Goal: Navigation & Orientation: Find specific page/section

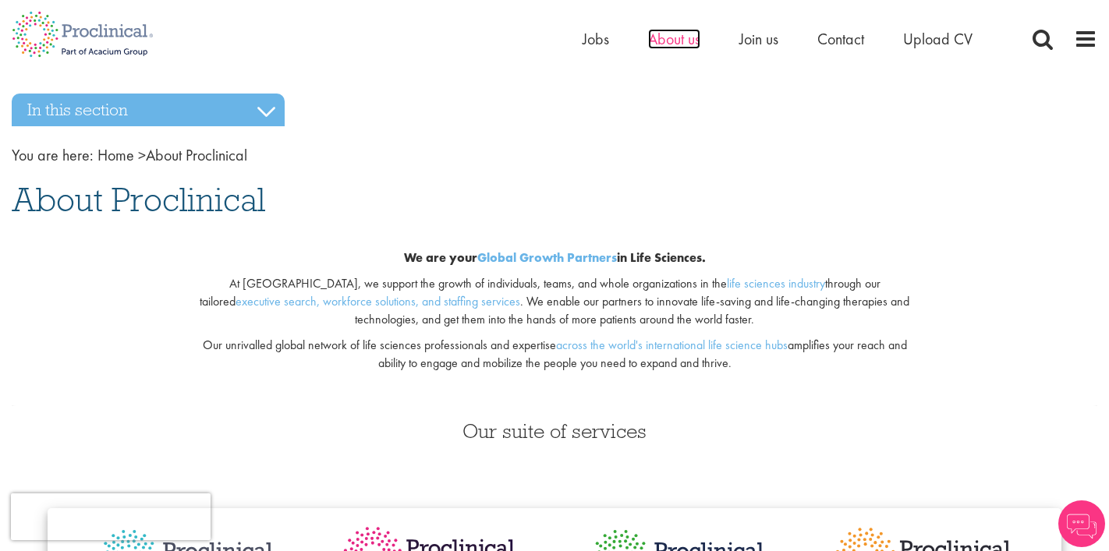
click at [686, 35] on span "About us" at bounding box center [674, 39] width 52 height 20
click at [1064, 285] on div "We are your Global Growth Partners in Life Sciences. At [GEOGRAPHIC_DATA], we s…" at bounding box center [554, 316] width 1109 height 182
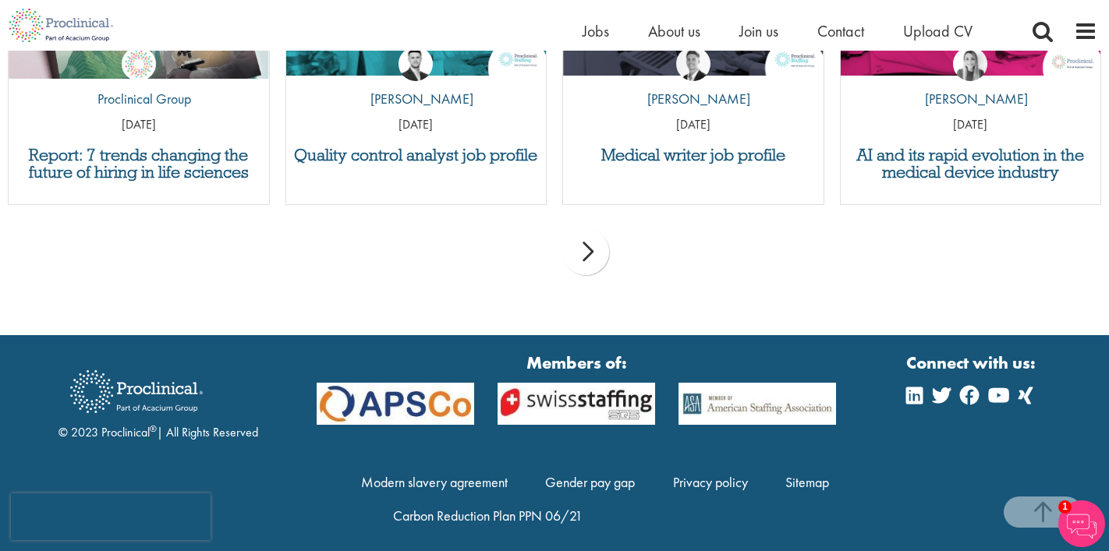
scroll to position [3040, 0]
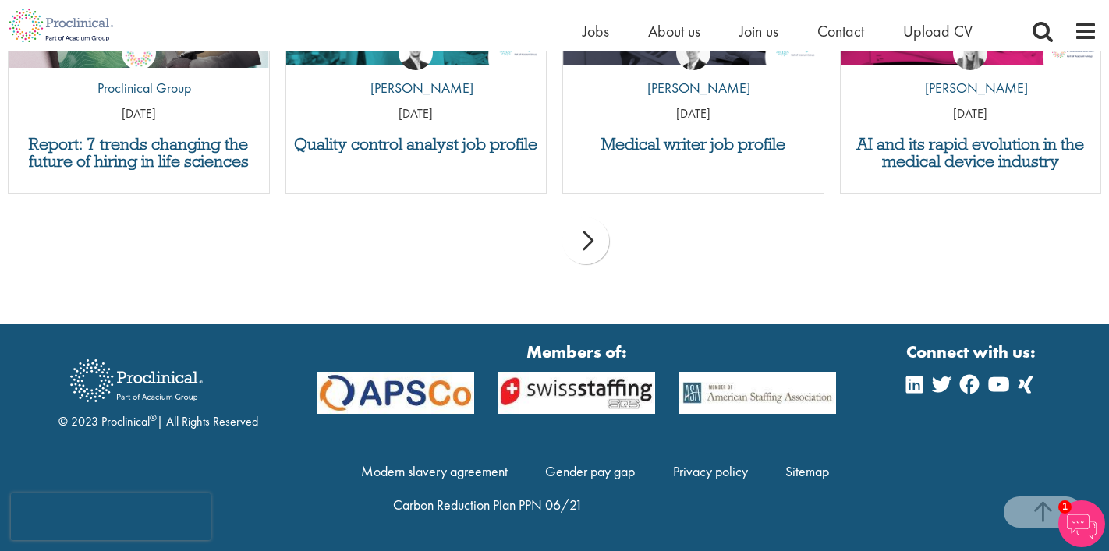
drag, startPoint x: 218, startPoint y: 376, endPoint x: 133, endPoint y: 370, distance: 85.2
click at [133, 370] on div at bounding box center [158, 380] width 200 height 65
